Goal: Task Accomplishment & Management: Manage account settings

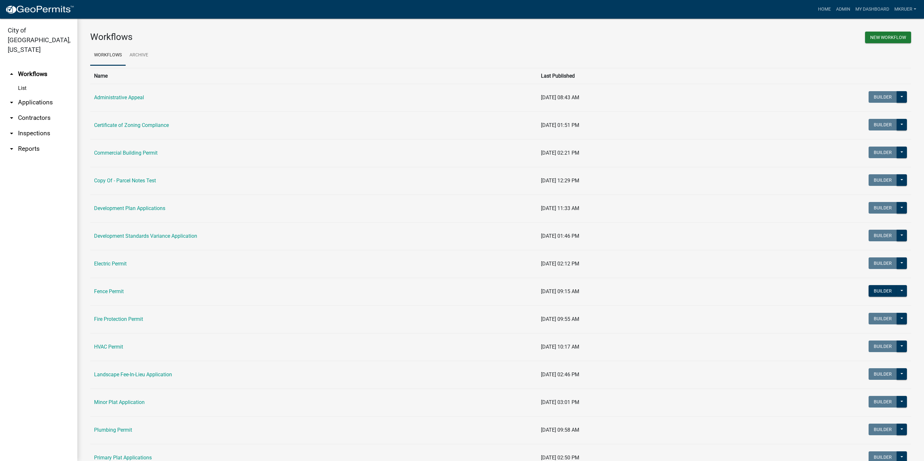
click at [31, 126] on link "arrow_drop_down Inspections" at bounding box center [38, 133] width 77 height 15
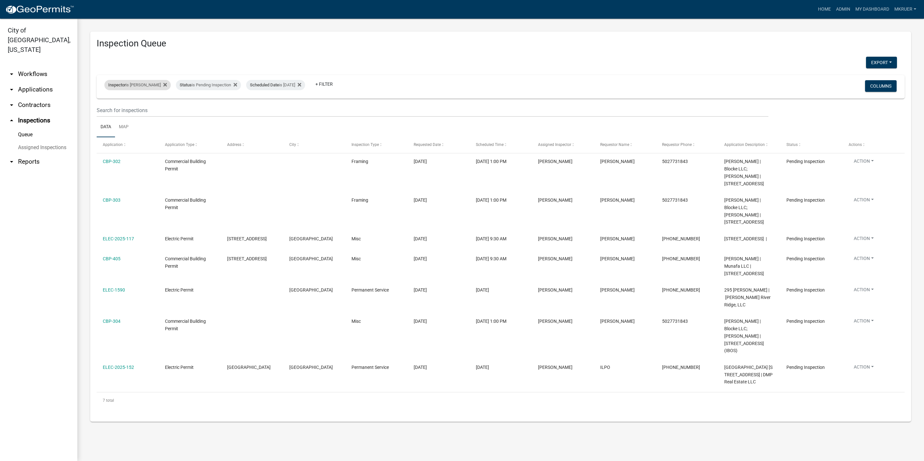
click at [132, 84] on div "Inspector is [PERSON_NAME]" at bounding box center [137, 85] width 66 height 10
click at [118, 115] on select "Select an option None [PERSON_NAME] [PERSON_NAME] [PERSON_NAME] [PERSON_NAME] […" at bounding box center [132, 115] width 64 height 13
click at [102, 109] on select "Select an option None [PERSON_NAME] [PERSON_NAME] [PERSON_NAME] [PERSON_NAME] […" at bounding box center [132, 115] width 64 height 13
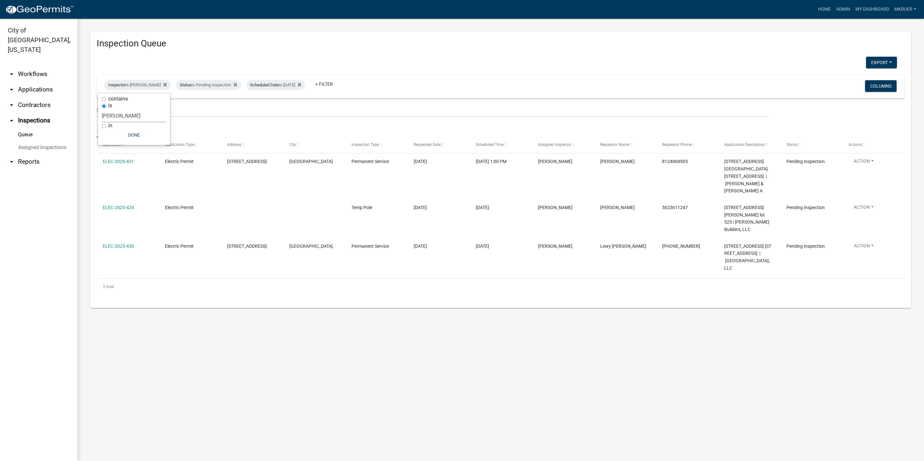
click at [127, 115] on select "Select an option None [PERSON_NAME] [PERSON_NAME] [PERSON_NAME] [PERSON_NAME] […" at bounding box center [134, 115] width 64 height 13
click at [105, 109] on select "Select an option None [PERSON_NAME] [PERSON_NAME] [PERSON_NAME] [PERSON_NAME] […" at bounding box center [134, 115] width 64 height 13
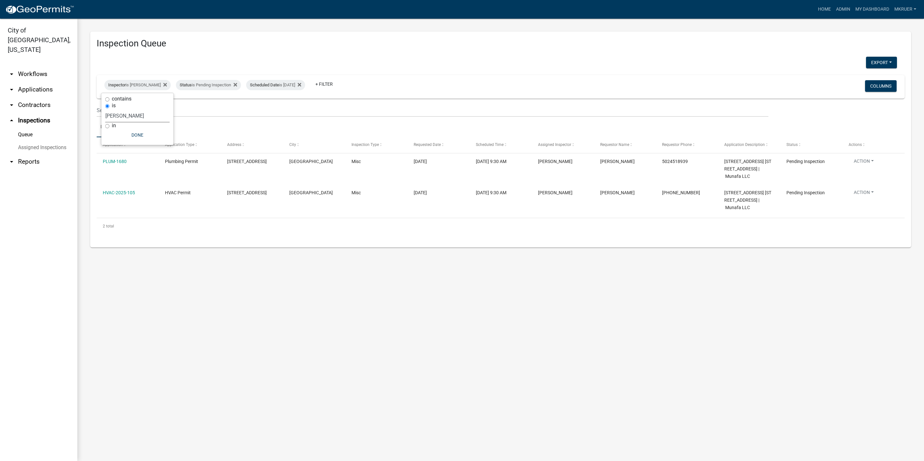
click at [136, 117] on select "Select an option None [PERSON_NAME] [PERSON_NAME] [PERSON_NAME] [PERSON_NAME] […" at bounding box center [137, 115] width 64 height 13
select select "fdb3bcc6-ce93-4663-8a18-5c08884dd177"
click at [105, 109] on select "Select an option None [PERSON_NAME] [PERSON_NAME] [PERSON_NAME] [PERSON_NAME] […" at bounding box center [137, 115] width 64 height 13
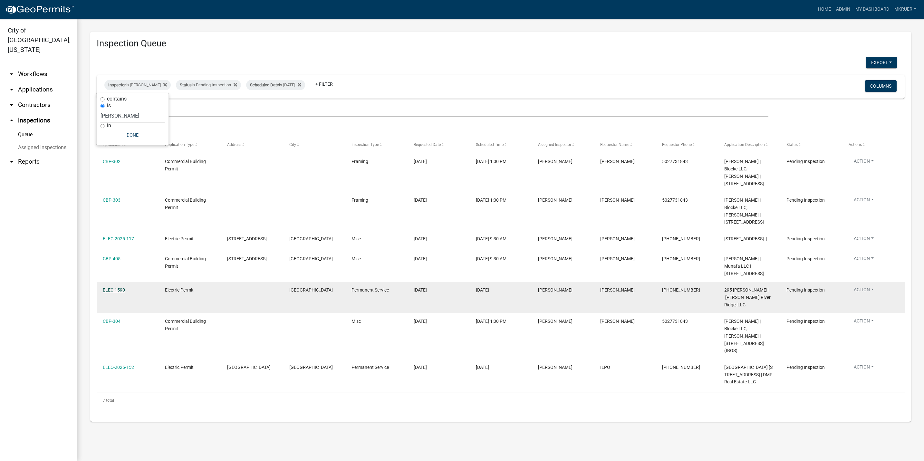
click at [111, 292] on link "ELEC-1590" at bounding box center [114, 289] width 22 height 5
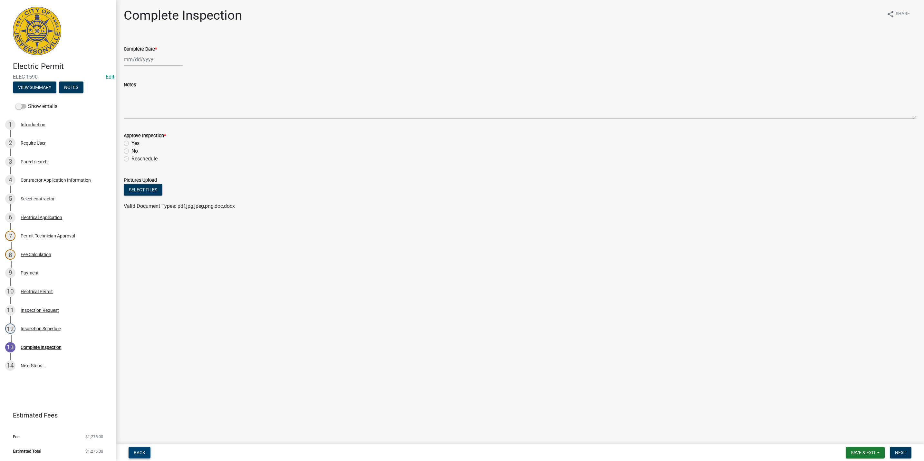
click at [136, 452] on span "Back" at bounding box center [140, 452] width 12 height 5
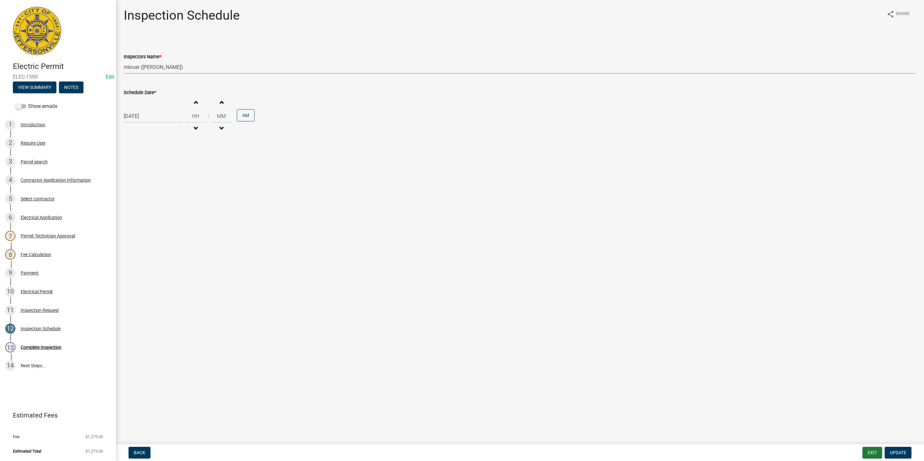
click at [145, 65] on select "Select Item... [PERSON_NAME] ([PERSON_NAME]) [PERSON_NAME] ([PERSON_NAME]) mkru…" at bounding box center [520, 67] width 792 height 13
select select "7b0b9f25-f402-4148-9522-9b9b34b3e885"
click at [124, 61] on select "Select Item... [PERSON_NAME] ([PERSON_NAME]) [PERSON_NAME] ([PERSON_NAME]) mkru…" at bounding box center [520, 67] width 792 height 13
click at [897, 450] on span "Update" at bounding box center [898, 452] width 16 height 5
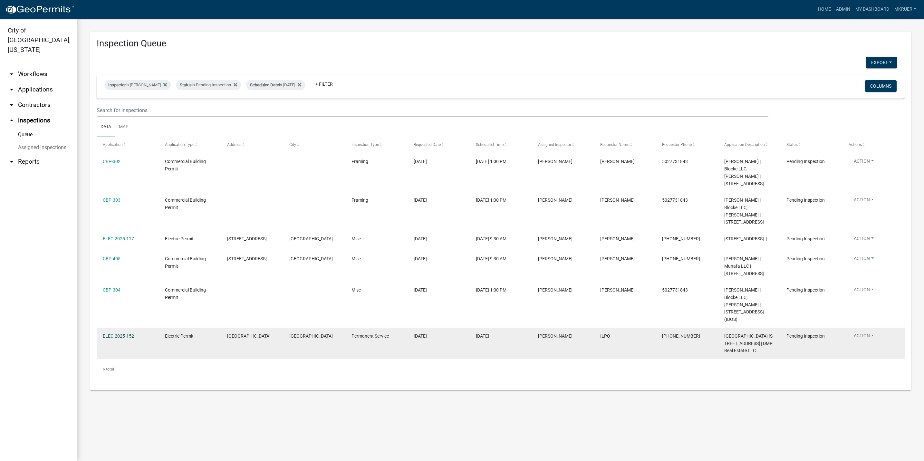
click at [119, 339] on link "ELEC-2025-152" at bounding box center [118, 335] width 31 height 5
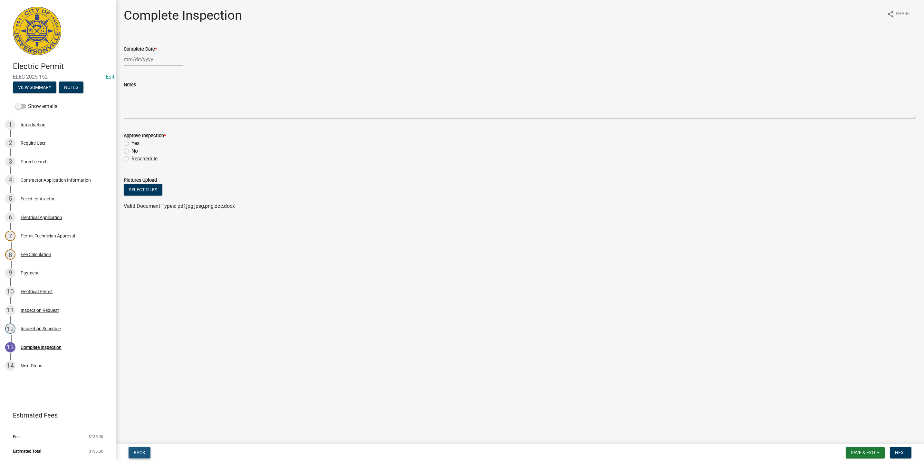
click at [140, 452] on span "Back" at bounding box center [140, 452] width 12 height 5
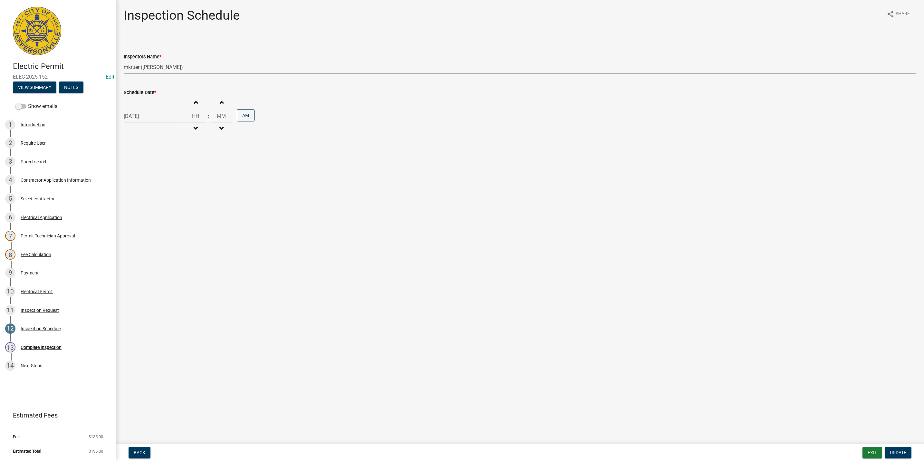
click at [133, 66] on select "Select Item... [PERSON_NAME] ([PERSON_NAME]) [PERSON_NAME] ([PERSON_NAME]) mkru…" at bounding box center [520, 67] width 792 height 13
click at [151, 66] on select "Select Item... [PERSON_NAME] ([PERSON_NAME]) [PERSON_NAME] ([PERSON_NAME]) mkru…" at bounding box center [520, 67] width 792 height 13
select select "7b0b9f25-f402-4148-9522-9b9b34b3e885"
click at [124, 61] on select "Select Item... [PERSON_NAME] ([PERSON_NAME]) [PERSON_NAME] ([PERSON_NAME]) mkru…" at bounding box center [520, 67] width 792 height 13
click at [898, 454] on span "Update" at bounding box center [898, 452] width 16 height 5
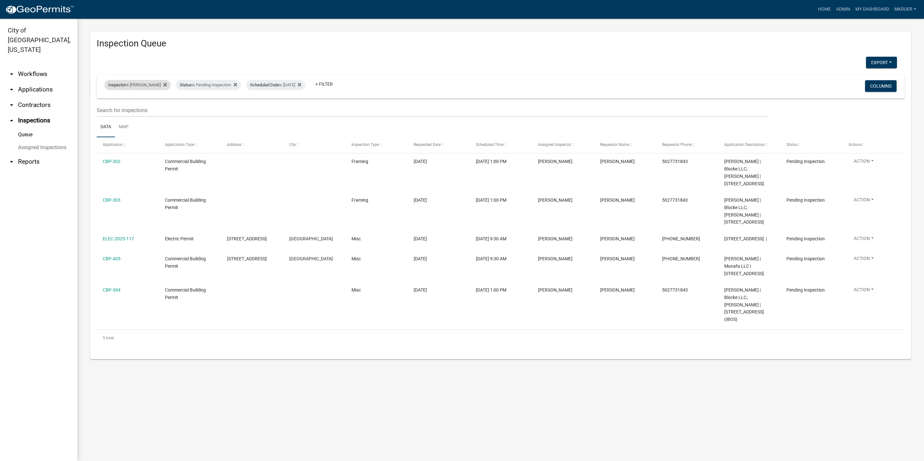
click at [139, 84] on div "Inspector is [PERSON_NAME]" at bounding box center [137, 85] width 66 height 10
click at [118, 114] on select "Select an option None [PERSON_NAME] [PERSON_NAME] [PERSON_NAME] [PERSON_NAME] […" at bounding box center [132, 115] width 64 height 13
select select "7b0b9f25-f402-4148-9522-9b9b34b3e885"
click at [102, 109] on select "Select an option None [PERSON_NAME] [PERSON_NAME] [PERSON_NAME] [PERSON_NAME] […" at bounding box center [132, 115] width 64 height 13
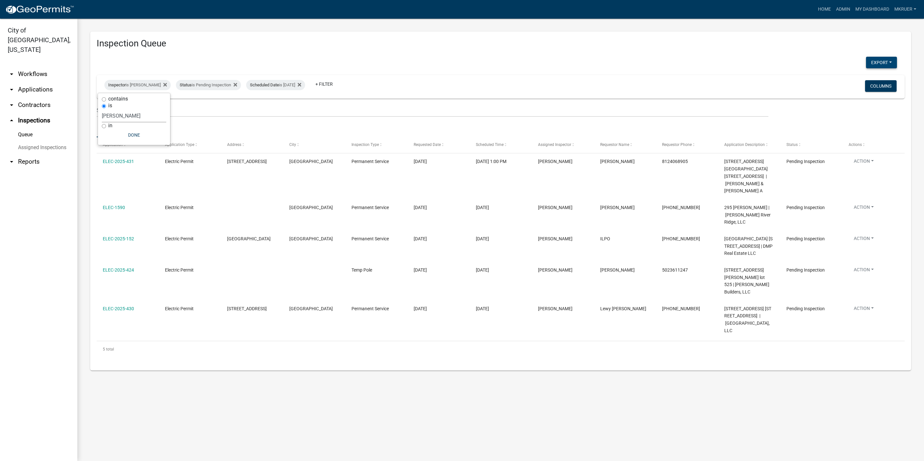
click at [883, 62] on button "Export" at bounding box center [881, 63] width 31 height 12
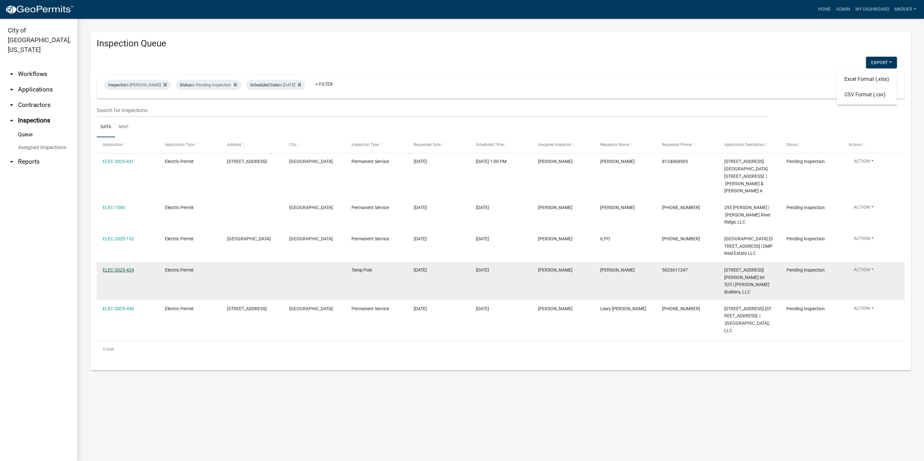
click at [115, 267] on link "ELEC-2025-424" at bounding box center [118, 269] width 31 height 5
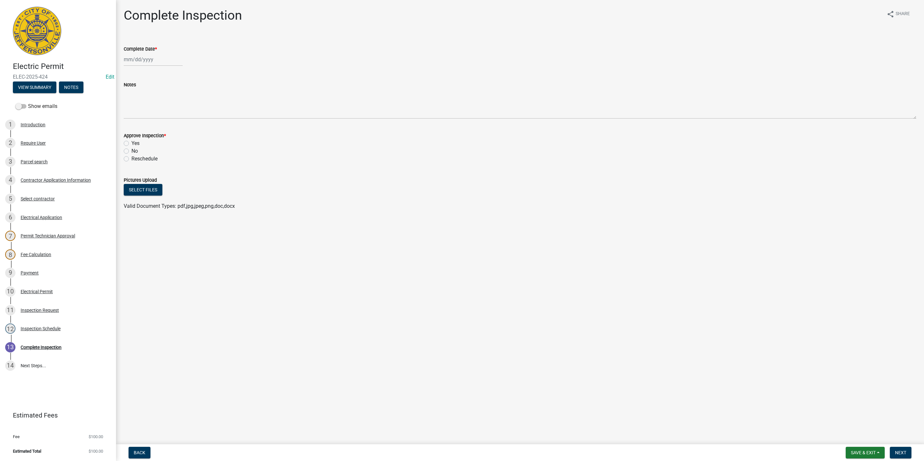
click at [148, 61] on div at bounding box center [153, 59] width 59 height 13
select select "8"
select select "2025"
click at [139, 115] on div "12" at bounding box center [140, 114] width 10 height 10
type input "[DATE]"
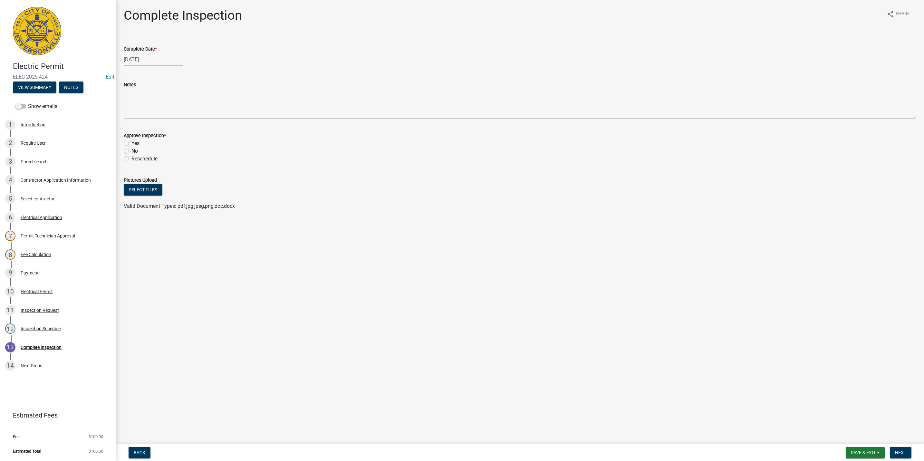
click at [131, 142] on label "Yes" at bounding box center [135, 143] width 8 height 8
click at [131, 142] on input "Yes" at bounding box center [133, 141] width 4 height 4
radio input "true"
click at [899, 454] on span "Next" at bounding box center [900, 452] width 11 height 5
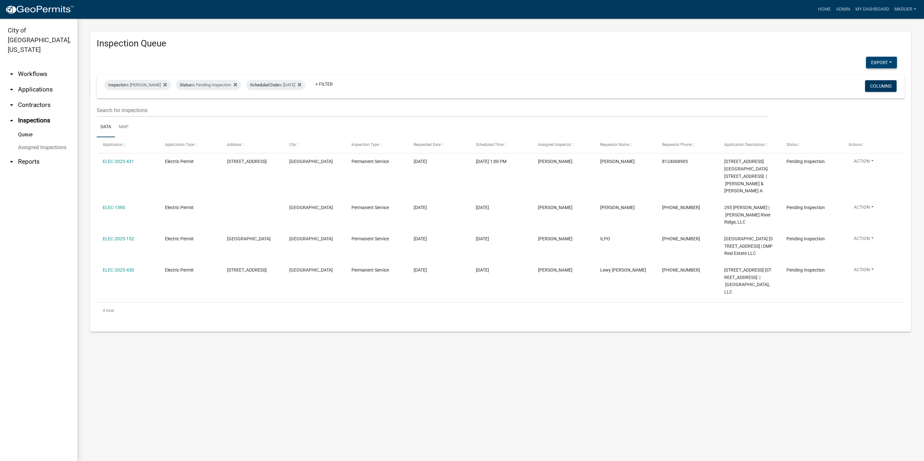
click at [886, 60] on button "Export" at bounding box center [881, 63] width 31 height 12
click at [857, 76] on button "Excel Format (.xlsx)" at bounding box center [866, 78] width 60 height 15
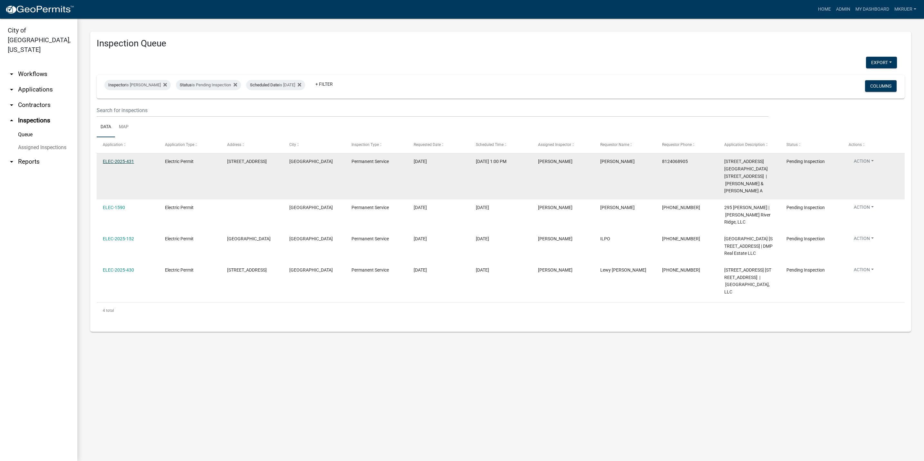
click at [112, 163] on link "ELEC-2025-431" at bounding box center [118, 161] width 31 height 5
